Goal: Task Accomplishment & Management: Manage account settings

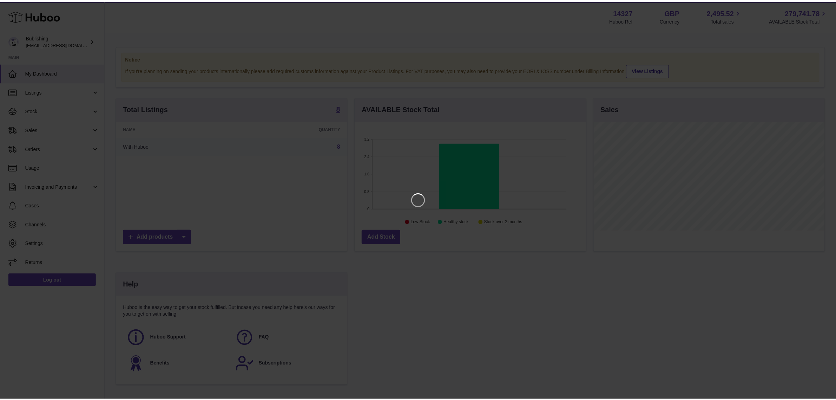
scroll to position [109, 233]
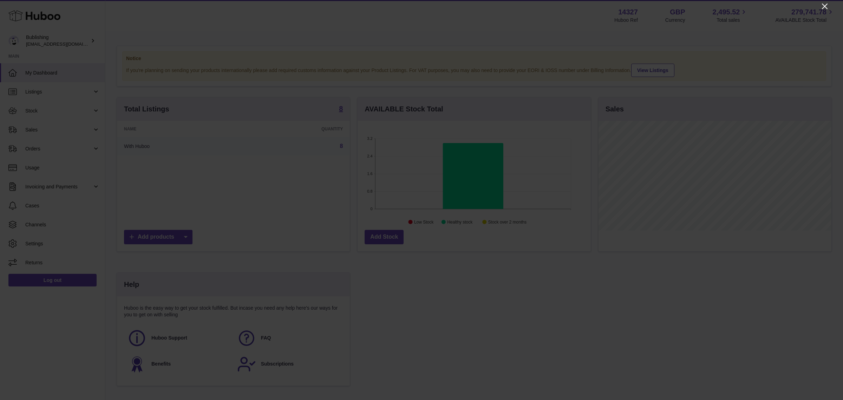
click at [823, 8] on icon "Close" at bounding box center [825, 7] width 6 height 6
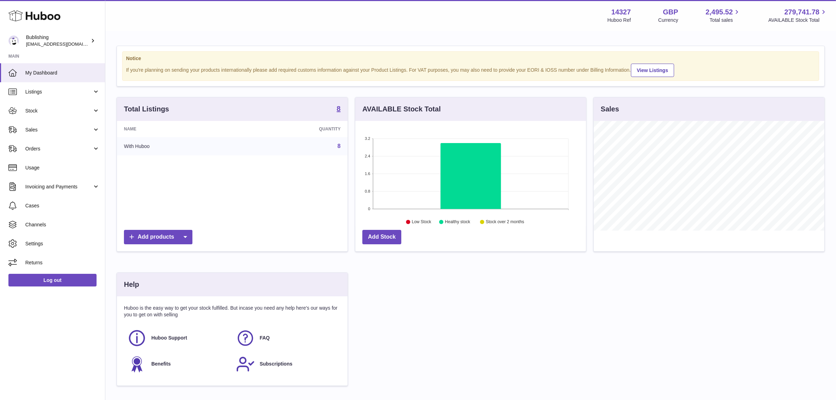
scroll to position [351162, 351041]
click at [590, 128] on div "Sales" at bounding box center [709, 178] width 239 height 162
click at [588, 109] on div "AVAILABLE Stock Total 3.2 2.4 1.6 0.8 0 Low Stock Healthy stock Stock over 2 mo…" at bounding box center [471, 178] width 239 height 162
click at [582, 108] on div "AVAILABLE Stock Total" at bounding box center [470, 109] width 231 height 24
click at [581, 108] on div "AVAILABLE Stock Total" at bounding box center [470, 109] width 231 height 24
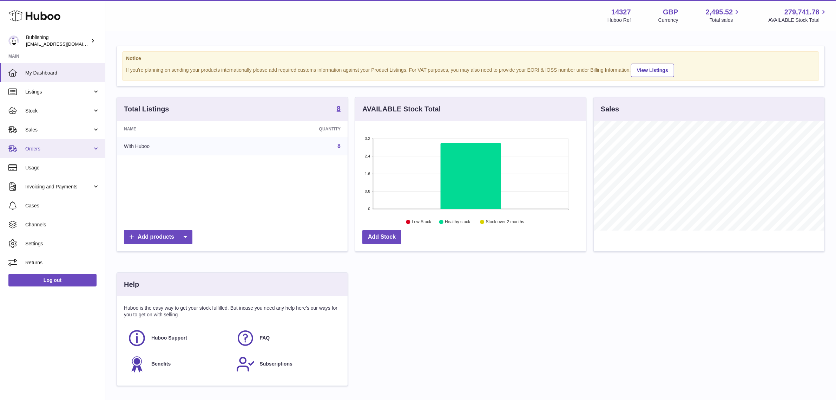
click at [48, 157] on link "Orders" at bounding box center [52, 148] width 105 height 19
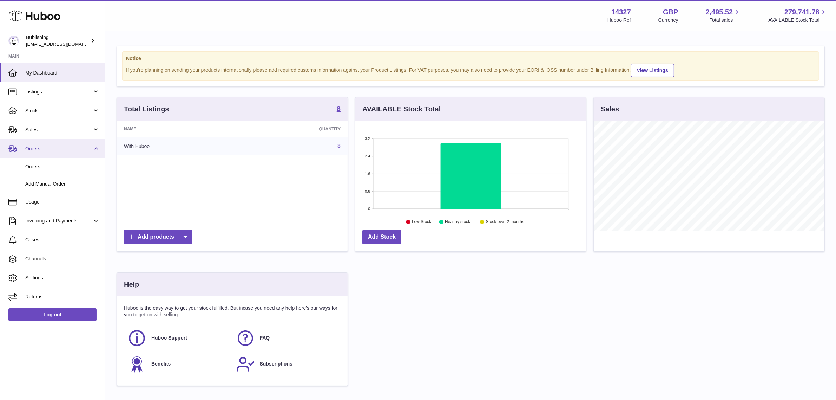
click at [54, 148] on span "Orders" at bounding box center [58, 148] width 67 height 7
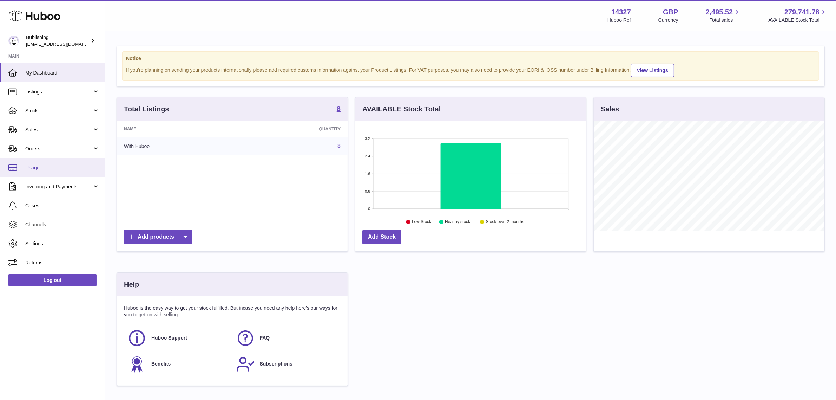
click at [50, 167] on span "Usage" at bounding box center [62, 167] width 74 height 7
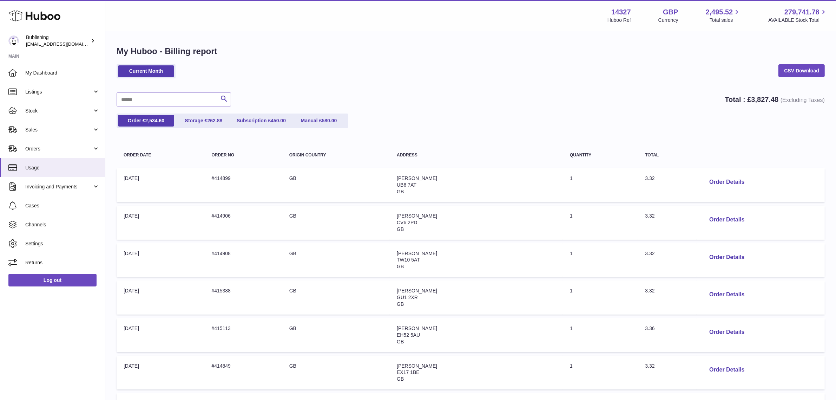
click at [423, 67] on div "Current Month CSV Download" at bounding box center [471, 74] width 709 height 21
click at [425, 66] on div "Current Month CSV Download" at bounding box center [471, 74] width 709 height 21
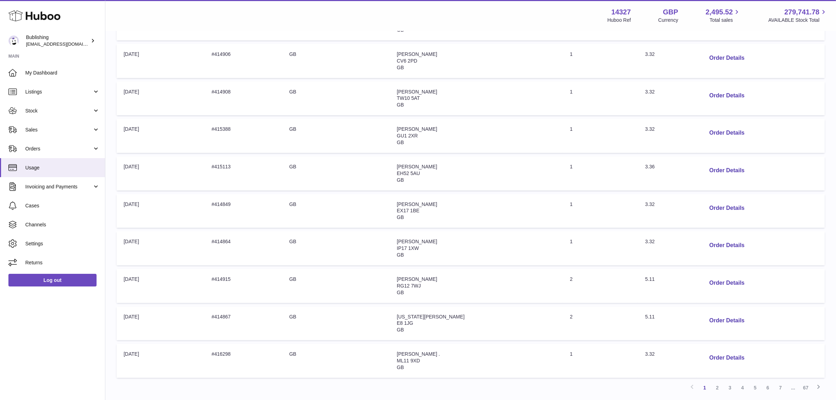
scroll to position [176, 0]
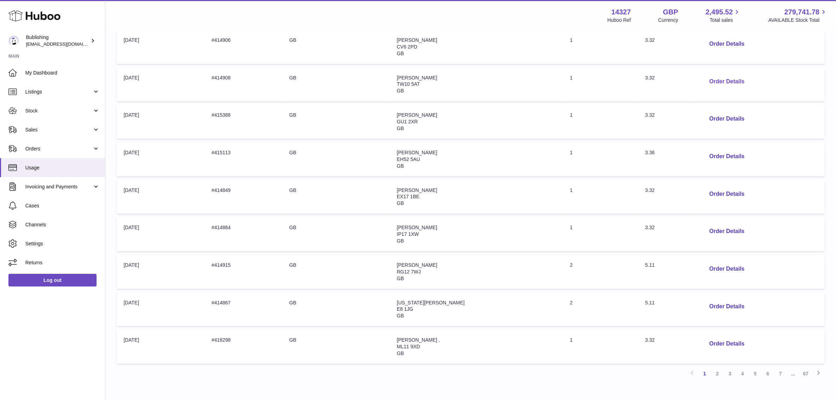
click at [724, 83] on button "Order Details" at bounding box center [727, 81] width 46 height 14
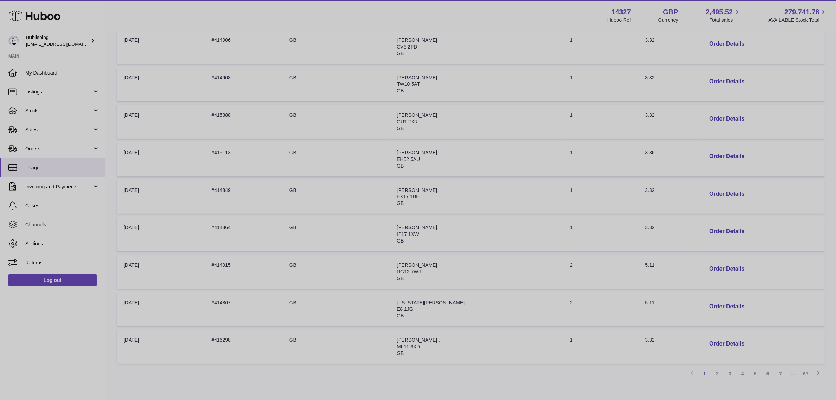
click at [614, 123] on div at bounding box center [418, 200] width 836 height 400
